Goal: Navigation & Orientation: Find specific page/section

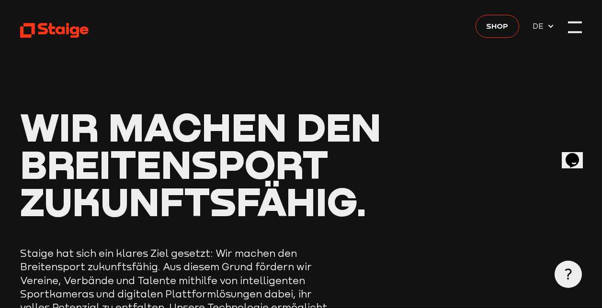
click at [581, 31] on div at bounding box center [574, 26] width 13 height 13
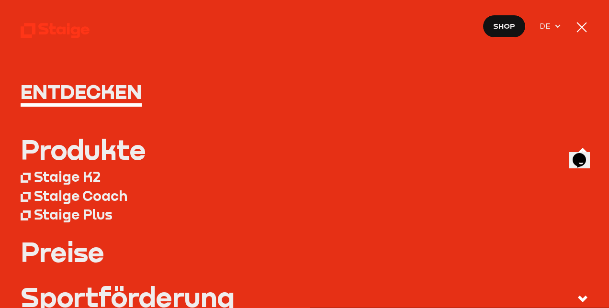
click at [66, 139] on div "Produkte" at bounding box center [83, 149] width 125 height 27
click at [0, 0] on input "Produkte" at bounding box center [0, 0] width 0 height 0
click at [64, 146] on div "Produkte" at bounding box center [83, 149] width 125 height 27
click at [0, 0] on input "Produkte" at bounding box center [0, 0] width 0 height 0
click at [61, 179] on div "Staige K2" at bounding box center [67, 177] width 67 height 17
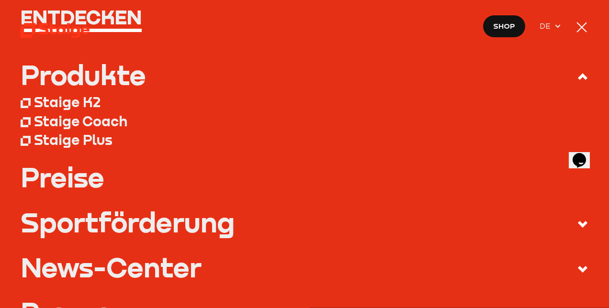
scroll to position [133, 0]
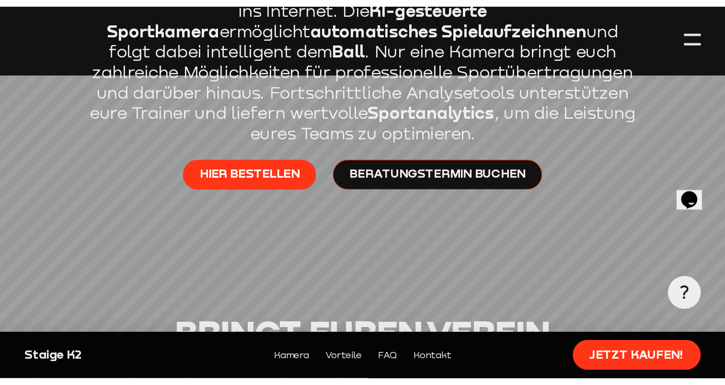
scroll to position [479, 0]
